Goal: Register for event/course

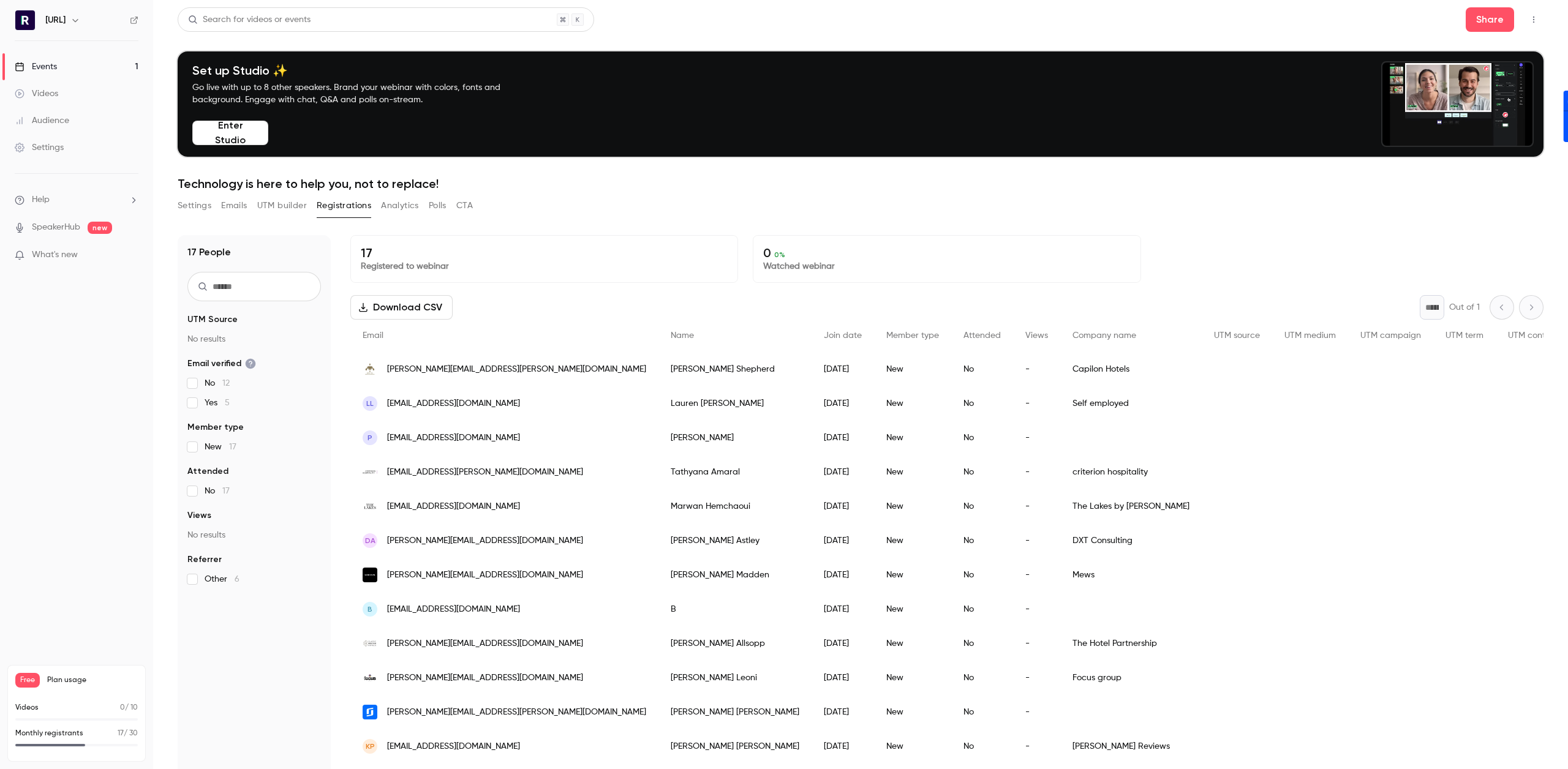
click at [69, 70] on link "Events 1" at bounding box center [76, 67] width 153 height 27
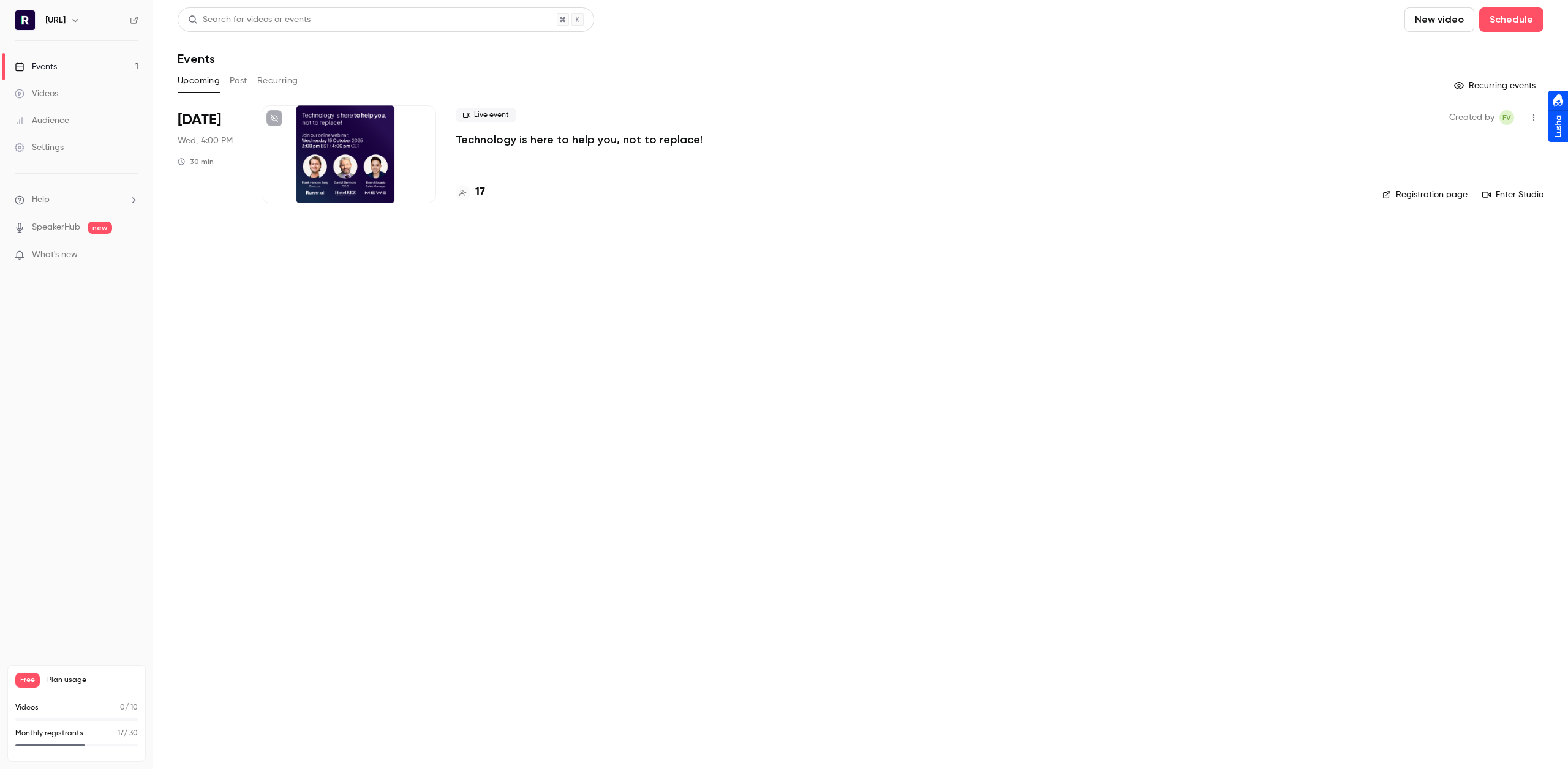
click at [484, 191] on h4 "17" at bounding box center [480, 192] width 10 height 16
